Goal: Task Accomplishment & Management: Use online tool/utility

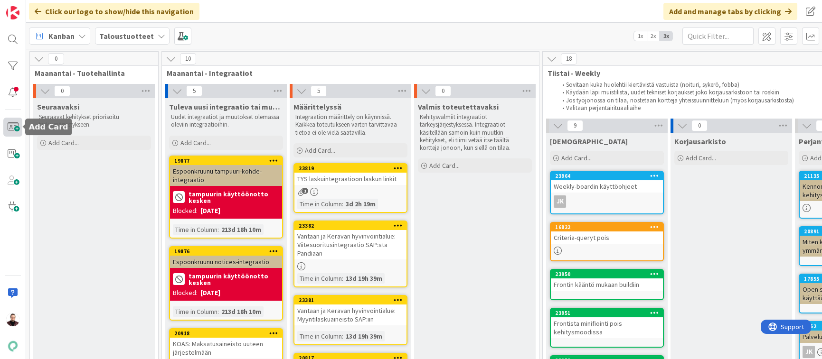
click at [11, 130] on span at bounding box center [12, 127] width 19 height 19
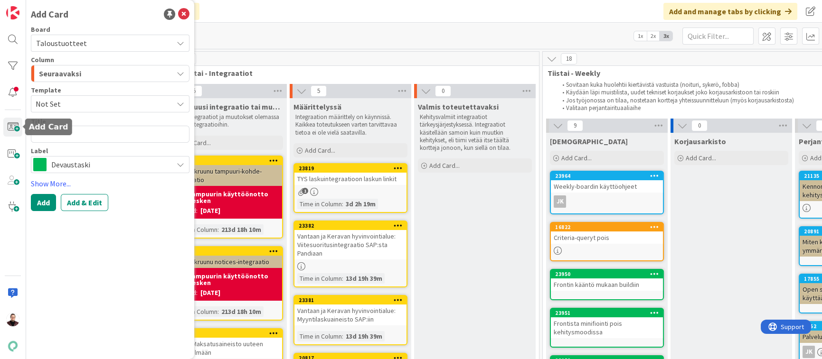
type textarea "x"
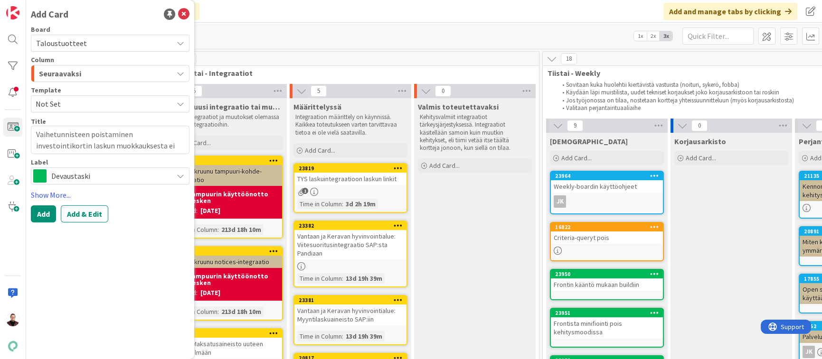
type textarea "Vaihetunnisteen poistaminen investointikortin laskun muokkauksesta ei onnistu"
click at [108, 75] on div "Seuraavaksi" at bounding box center [105, 73] width 136 height 15
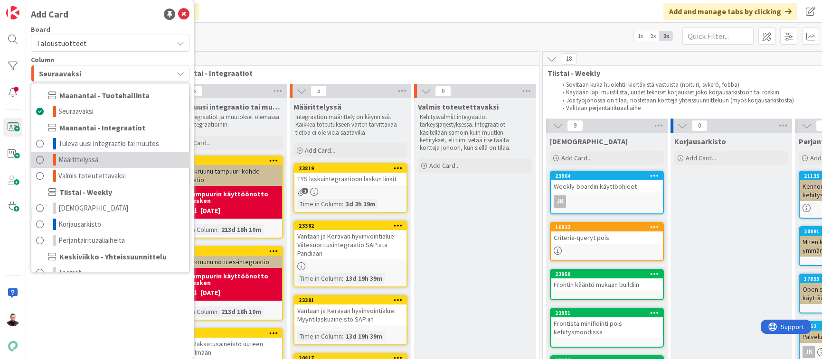
scroll to position [141, 0]
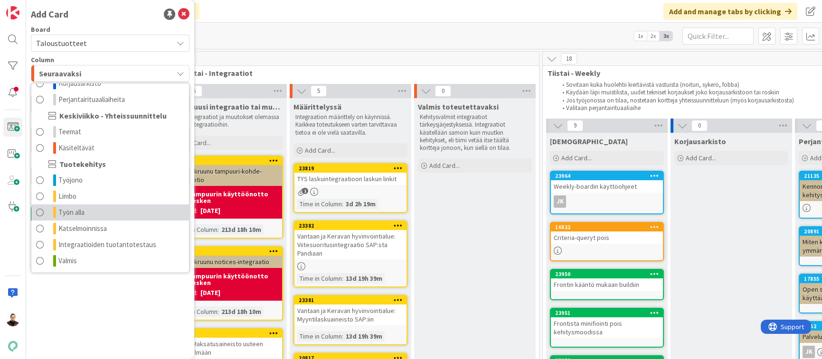
click at [122, 208] on link "Työn alla" at bounding box center [110, 213] width 158 height 16
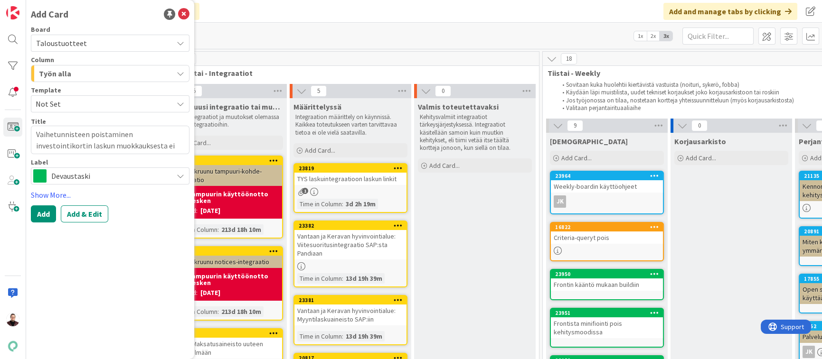
click at [108, 184] on div "Devaustaski" at bounding box center [110, 176] width 159 height 17
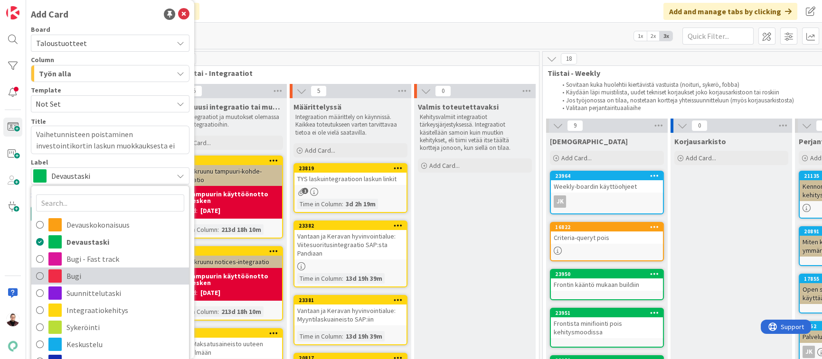
click at [114, 271] on span "Bugi" at bounding box center [125, 276] width 118 height 14
type textarea "x"
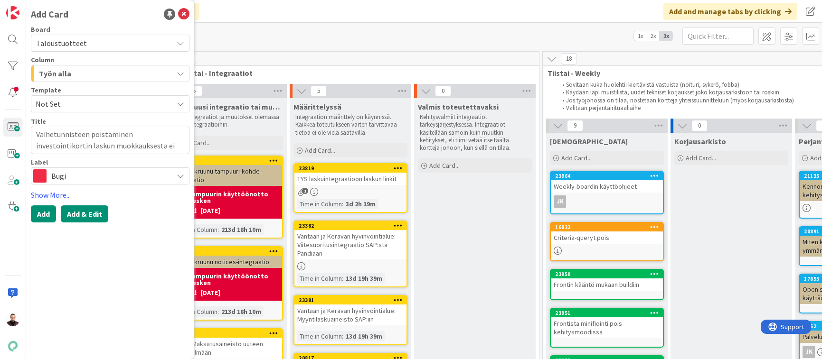
click at [86, 216] on button "Add & Edit" at bounding box center [84, 214] width 47 height 17
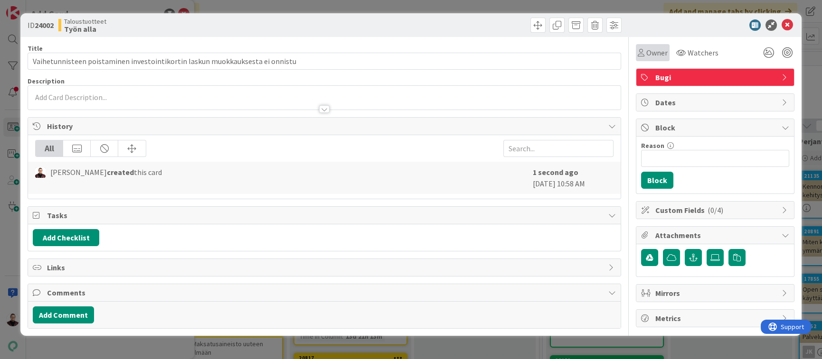
click at [655, 56] on span "Owner" at bounding box center [656, 52] width 21 height 11
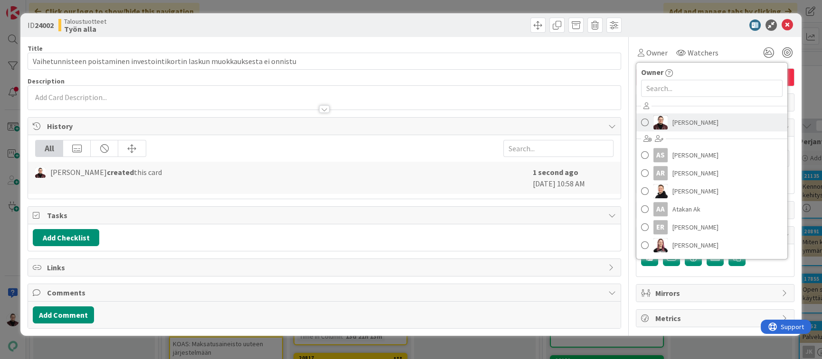
click at [667, 118] on img at bounding box center [660, 122] width 14 height 14
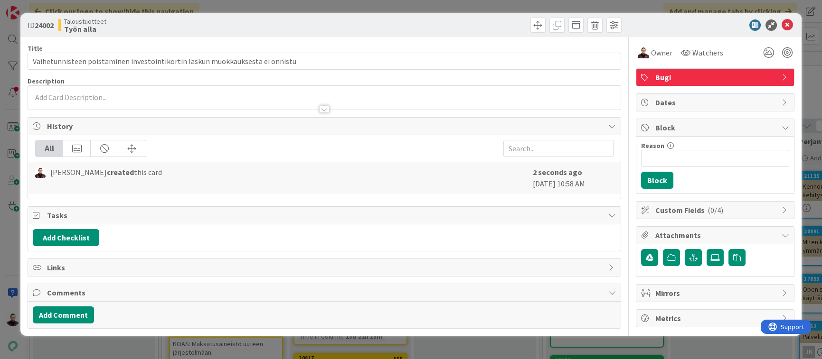
click at [653, 8] on div "ID 24002 Taloustuotteet Työn alla Title 77 / 128 Vaihetunnisteen poistaminen in…" at bounding box center [411, 179] width 822 height 359
